Goal: Task Accomplishment & Management: Manage account settings

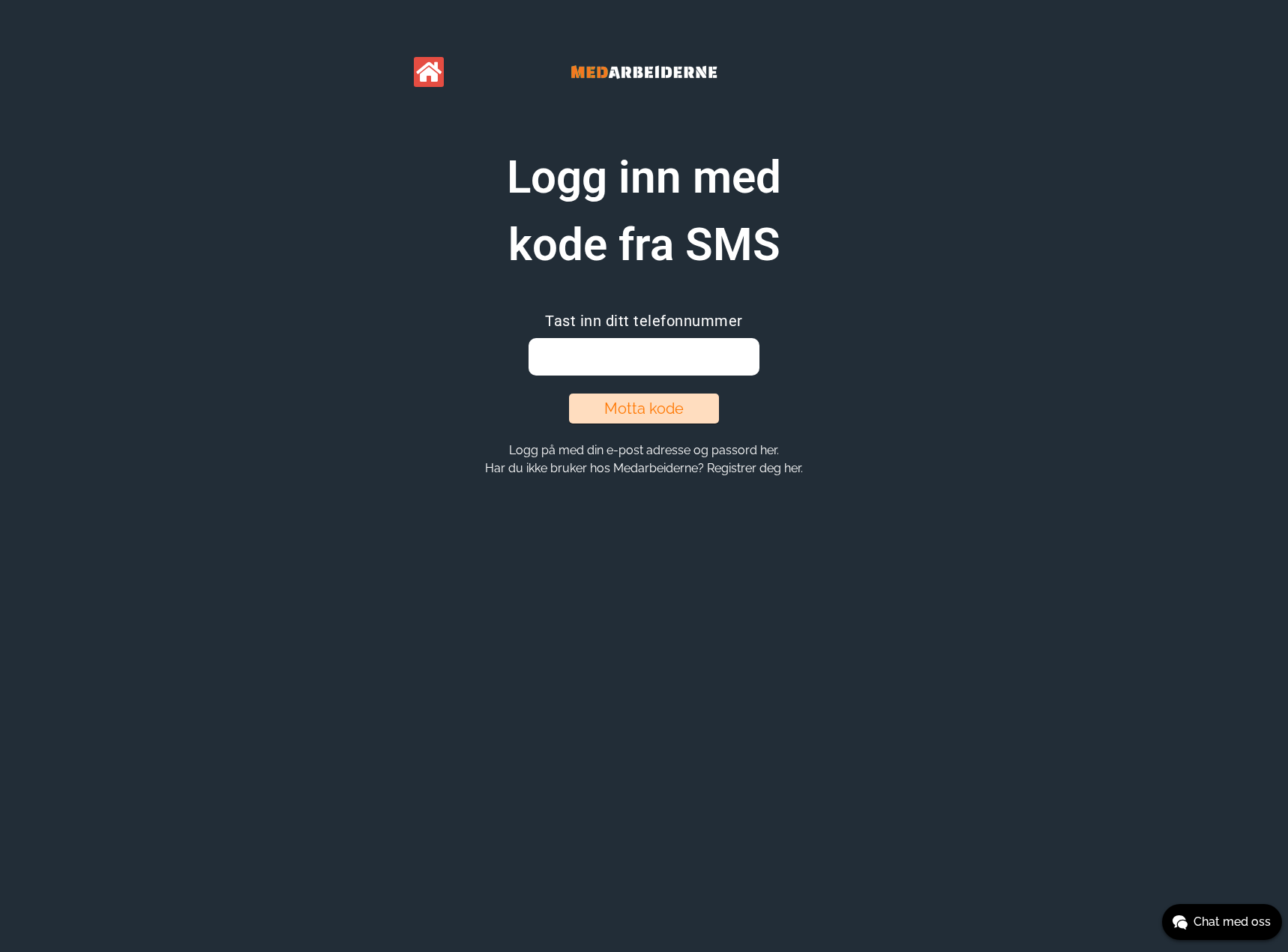
click at [616, 365] on input "email" at bounding box center [644, 357] width 230 height 37
type input "48161772"
click at [648, 405] on button "Motta kode" at bounding box center [644, 408] width 150 height 30
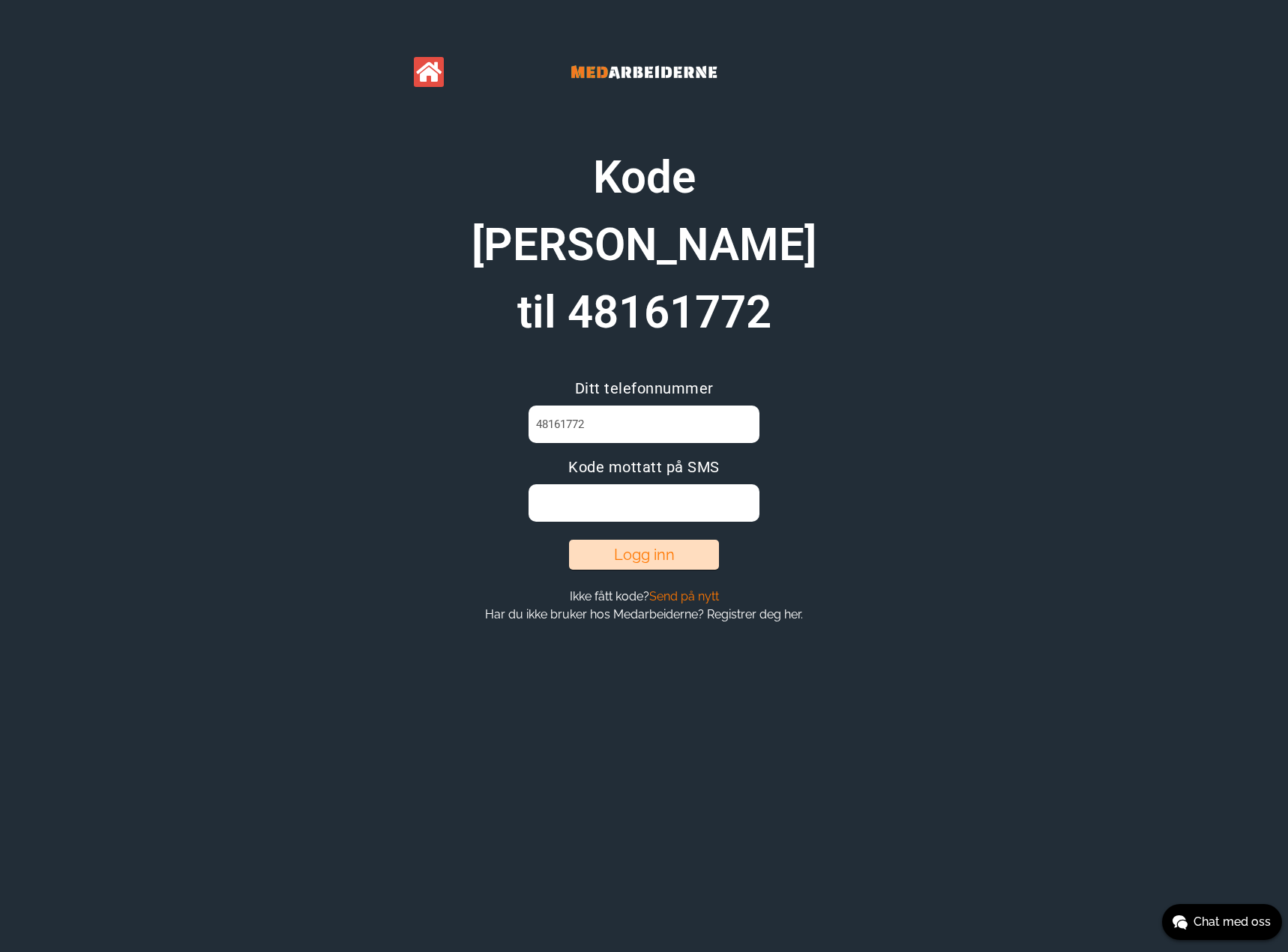
click at [618, 484] on input at bounding box center [644, 502] width 230 height 37
type input "J53HH8W6"
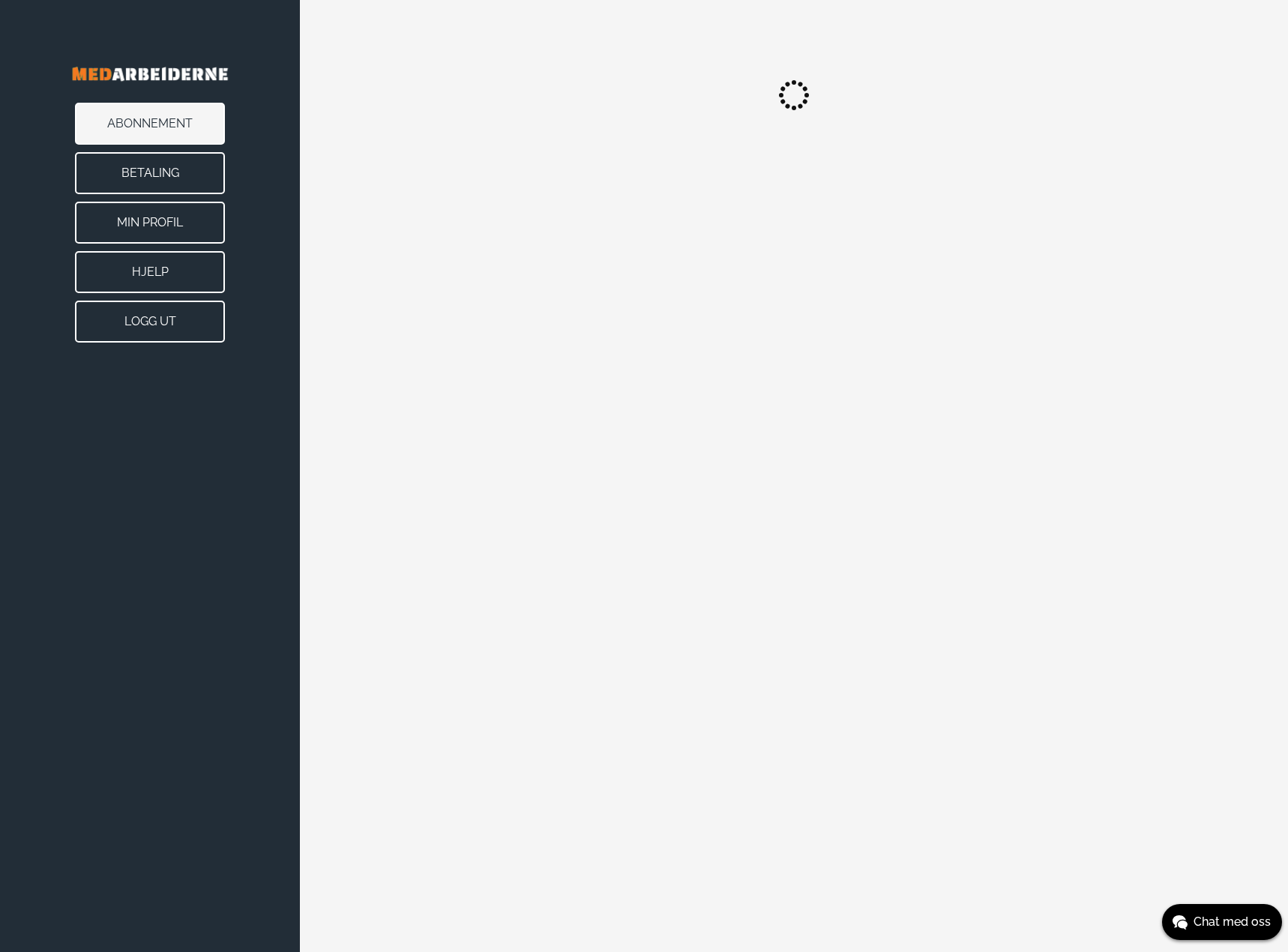
click at [156, 173] on button "Betaling" at bounding box center [150, 173] width 150 height 42
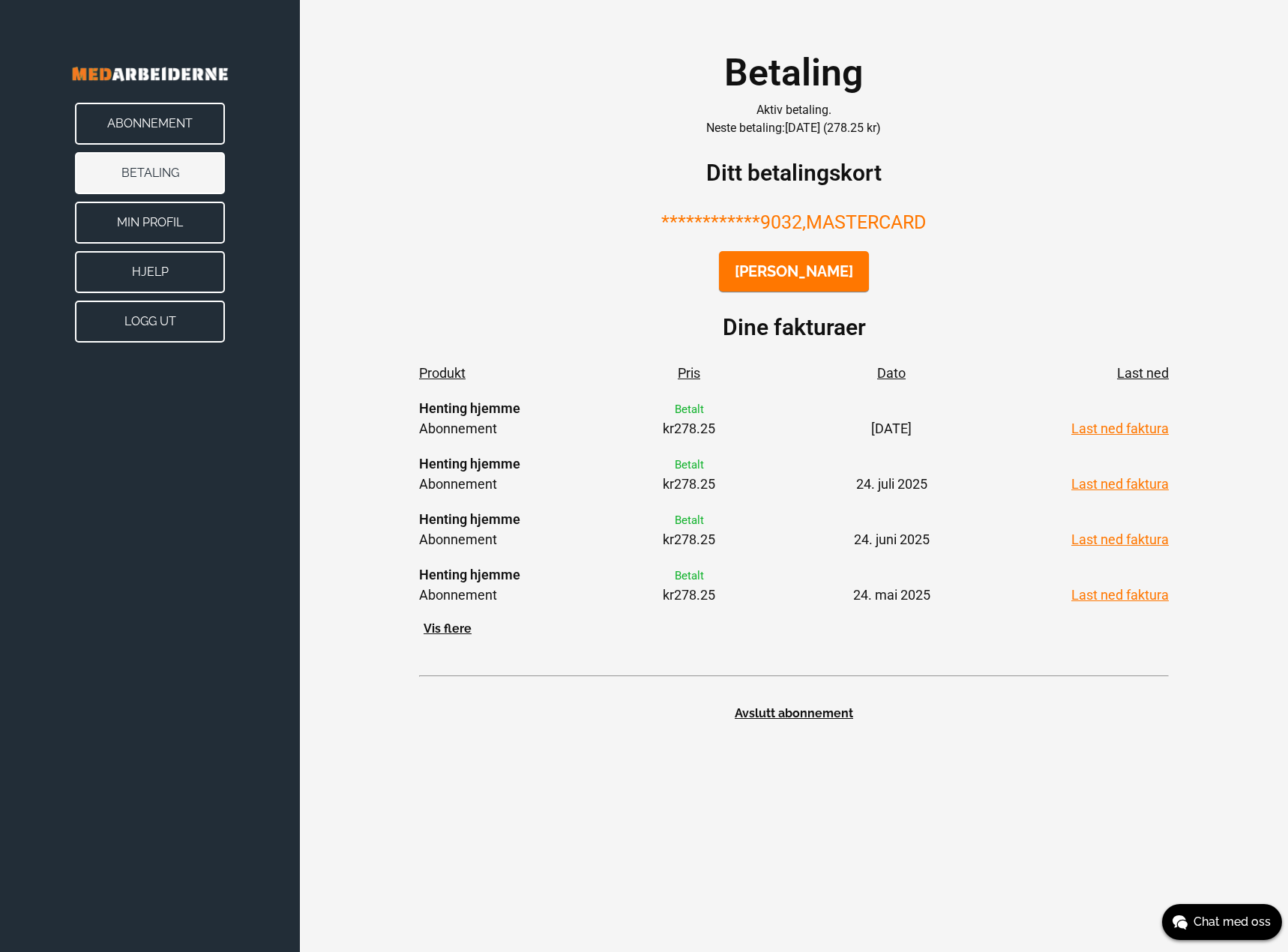
click at [772, 264] on button "Endre kort" at bounding box center [794, 271] width 150 height 41
